Goal: Information Seeking & Learning: Learn about a topic

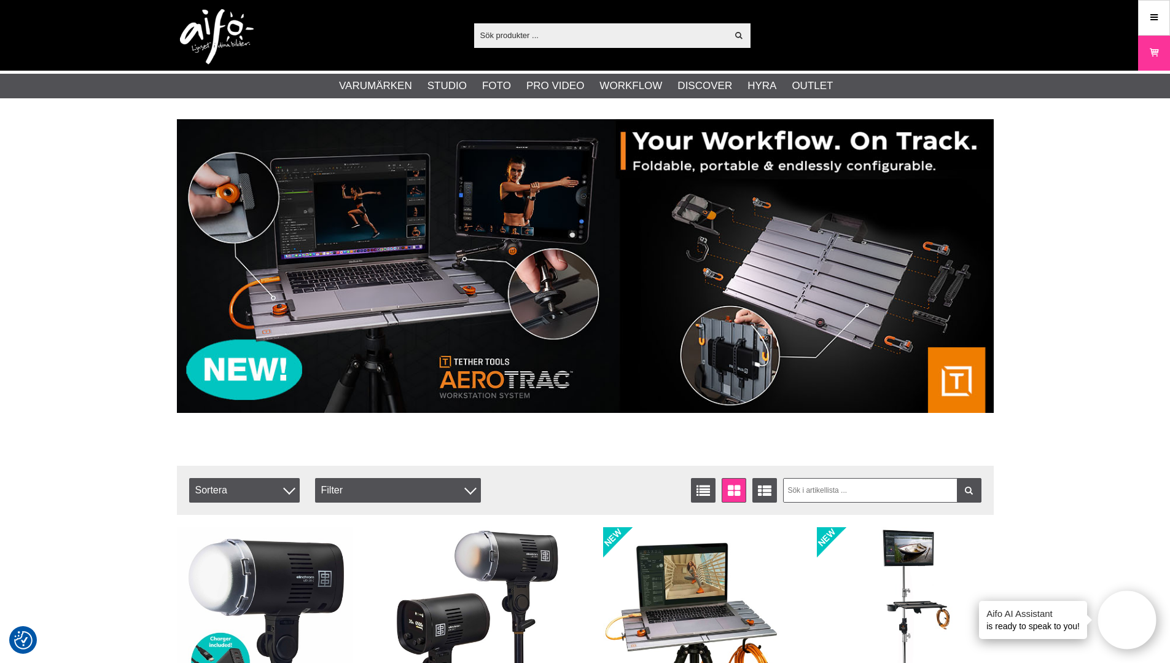
click at [313, 307] on img at bounding box center [585, 266] width 817 height 294
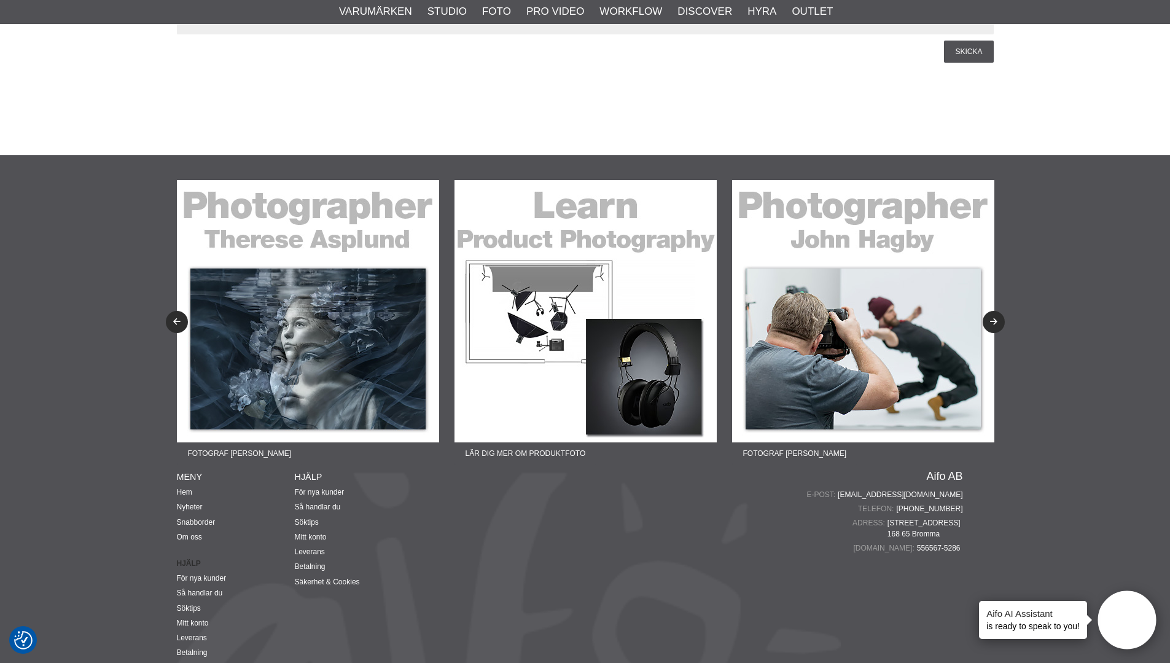
scroll to position [2826, 0]
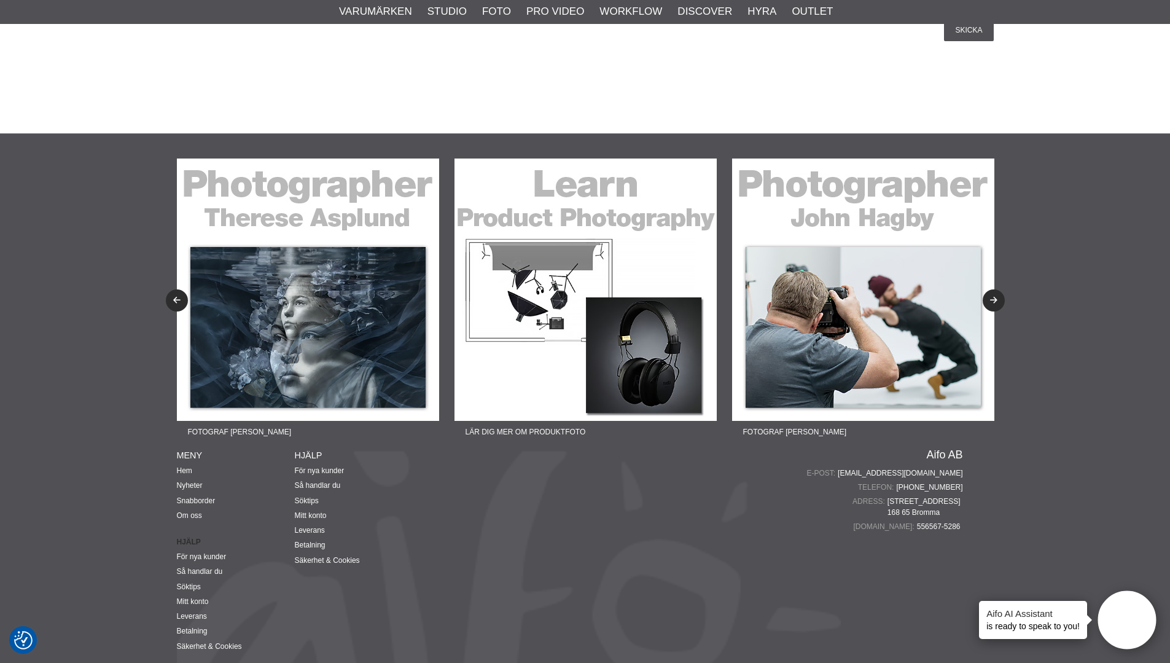
click at [337, 285] on img at bounding box center [308, 289] width 262 height 262
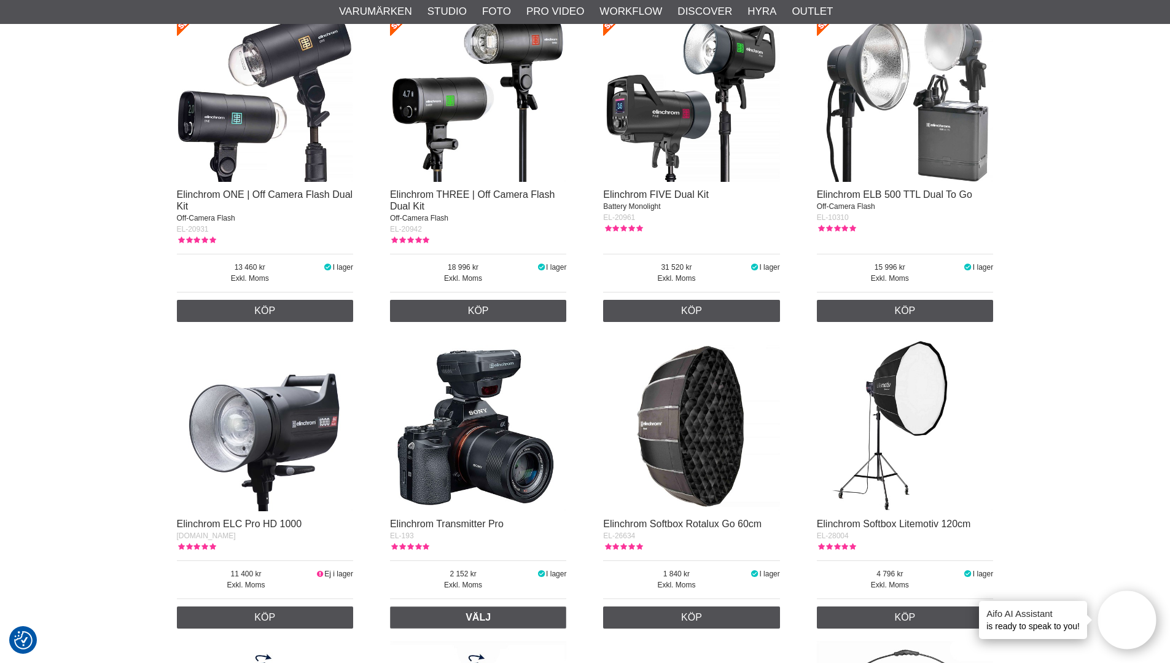
scroll to position [1966, 0]
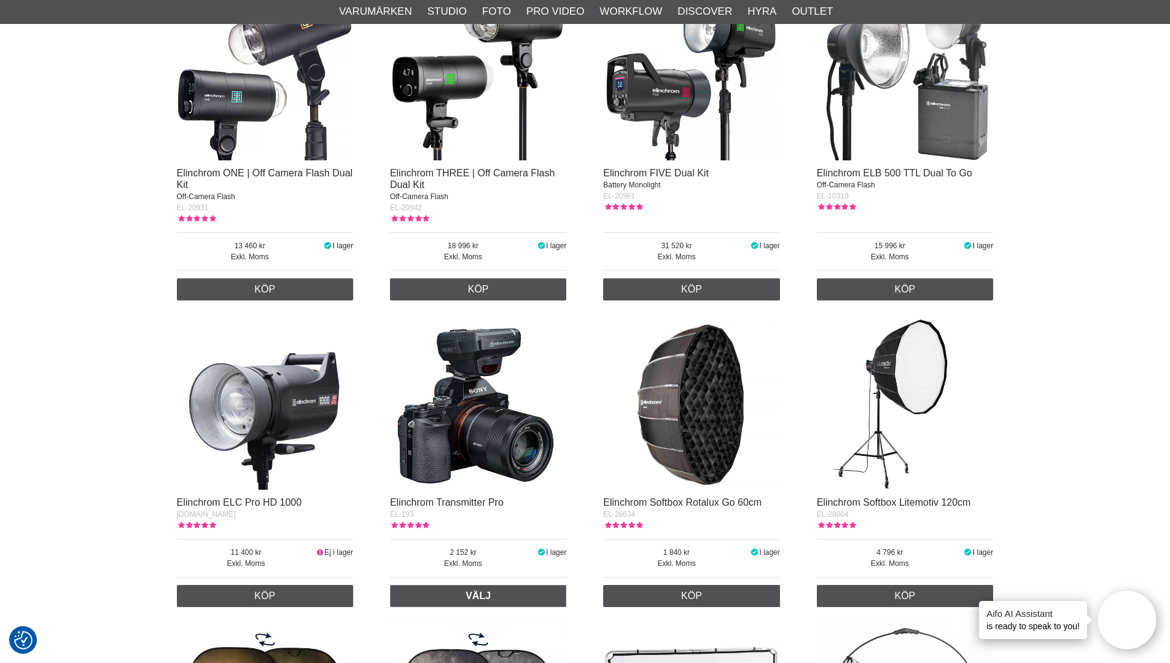
click at [309, 123] on img at bounding box center [265, 71] width 177 height 177
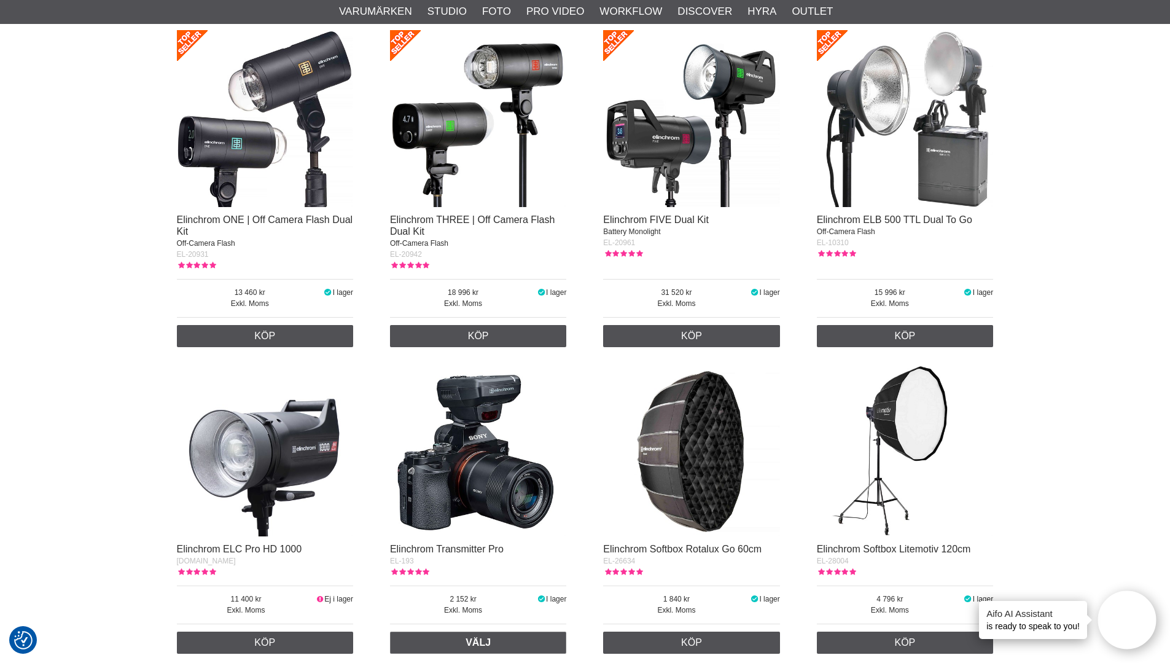
scroll to position [1904, 0]
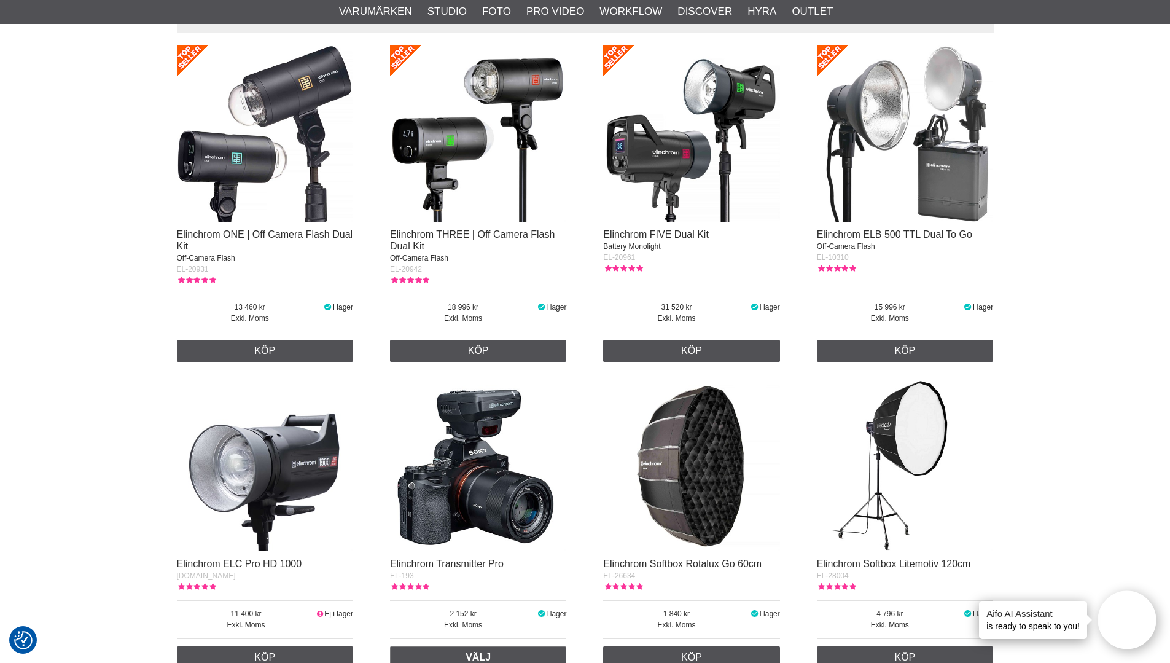
click at [656, 157] on img at bounding box center [691, 133] width 177 height 177
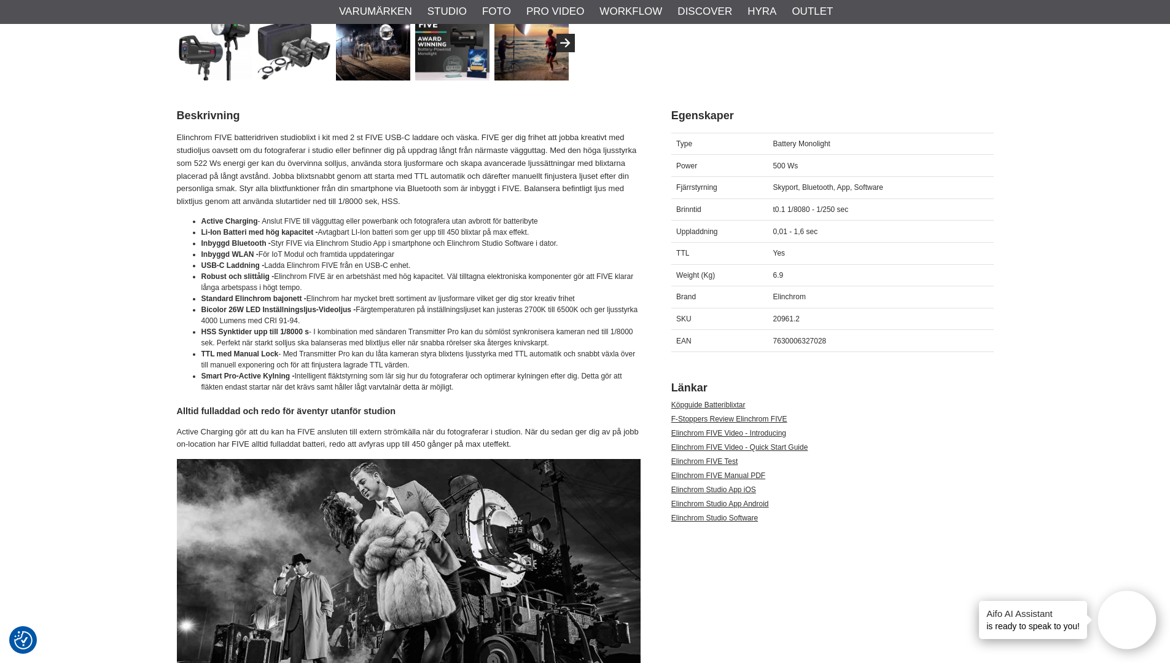
scroll to position [491, 0]
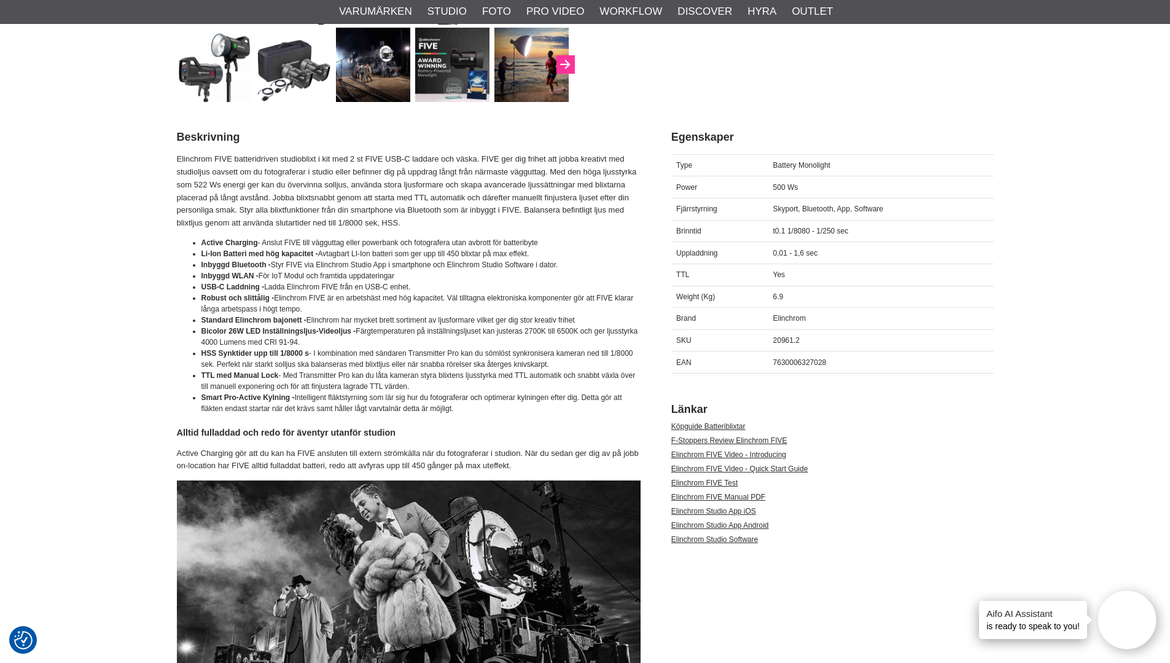
click at [569, 61] on icon "Next" at bounding box center [565, 65] width 15 height 11
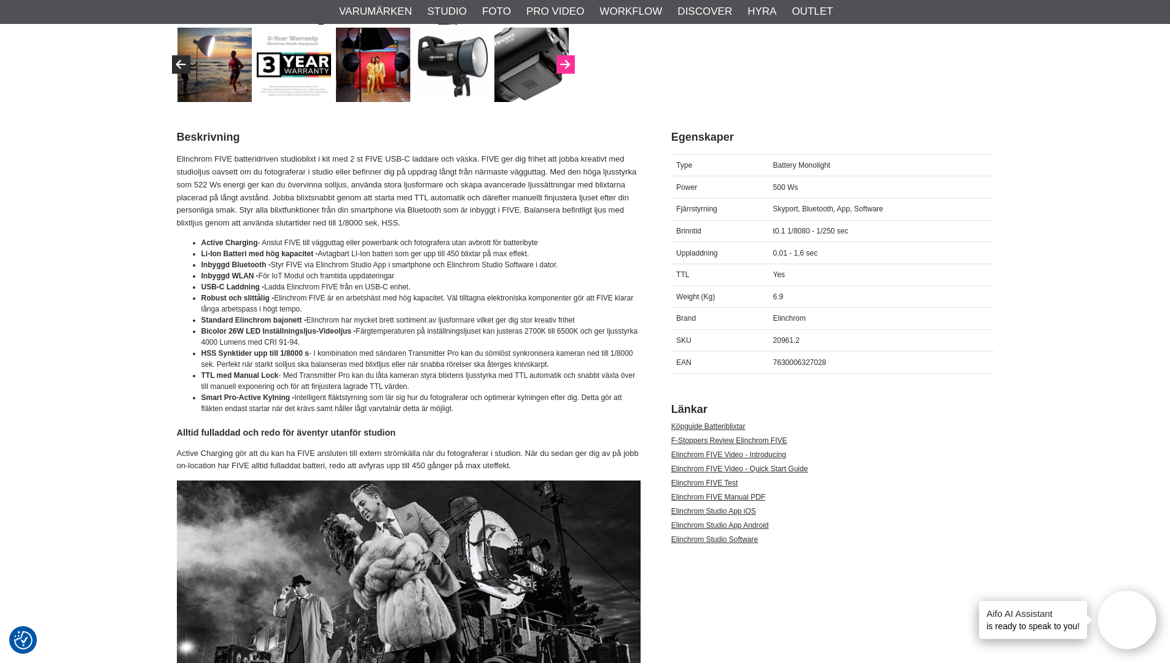
click at [564, 68] on icon "Next" at bounding box center [565, 65] width 15 height 11
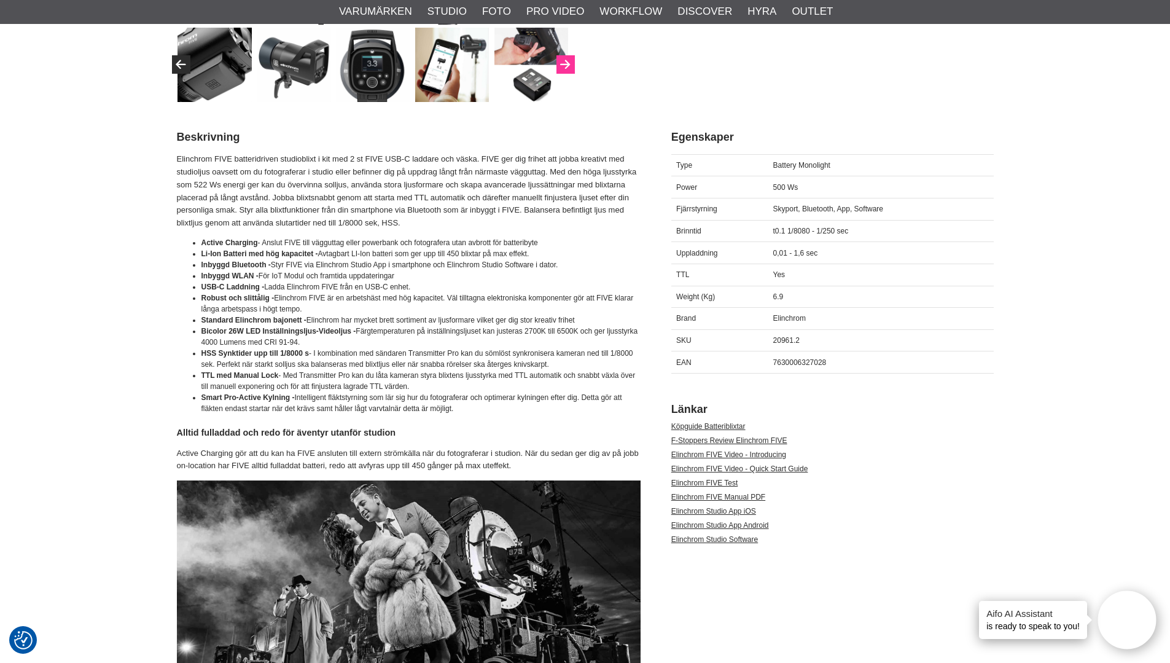
click at [561, 65] on icon "Next" at bounding box center [565, 65] width 15 height 11
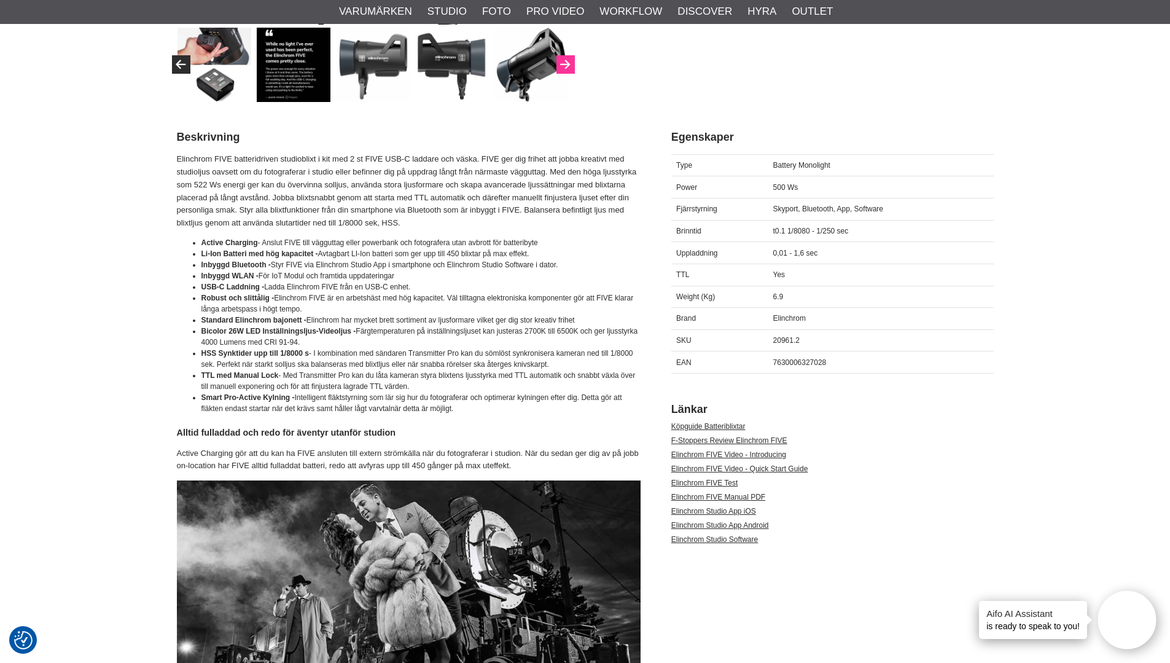
click at [561, 65] on icon "Next" at bounding box center [565, 65] width 15 height 11
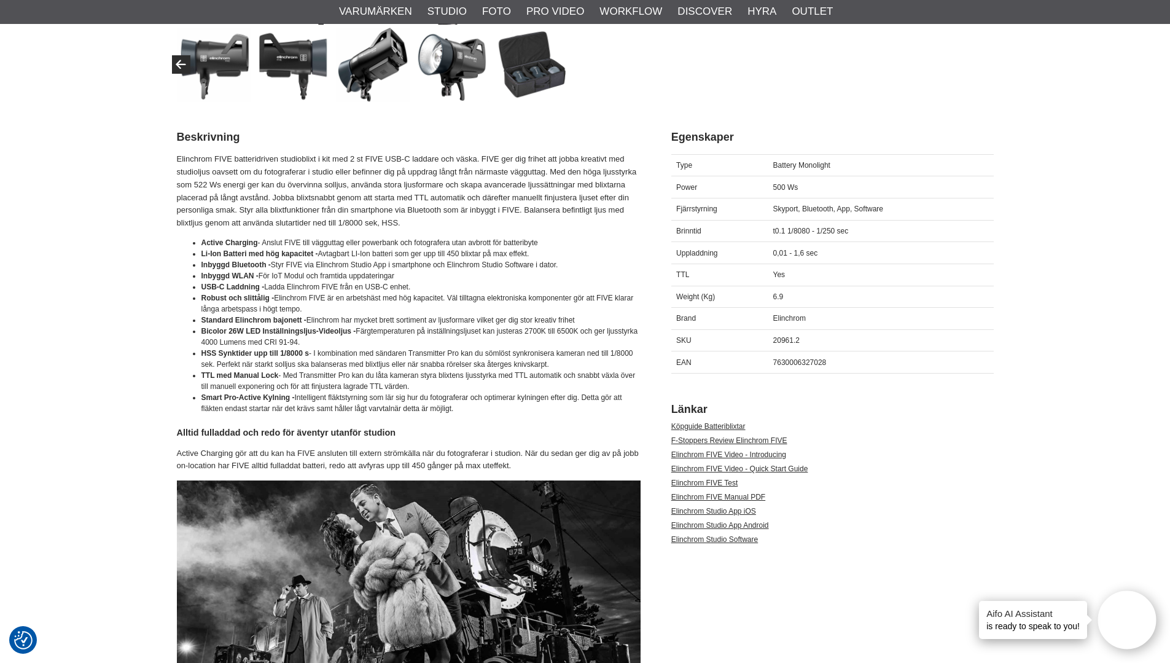
click at [561, 65] on img at bounding box center [531, 65] width 74 height 74
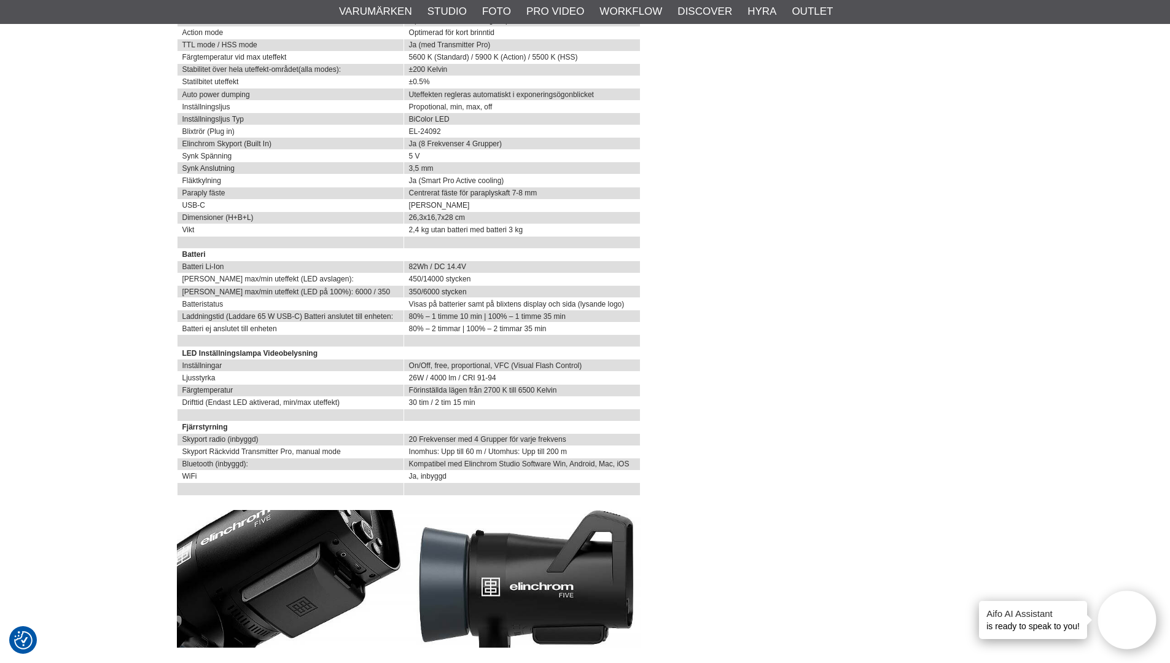
scroll to position [3071, 0]
